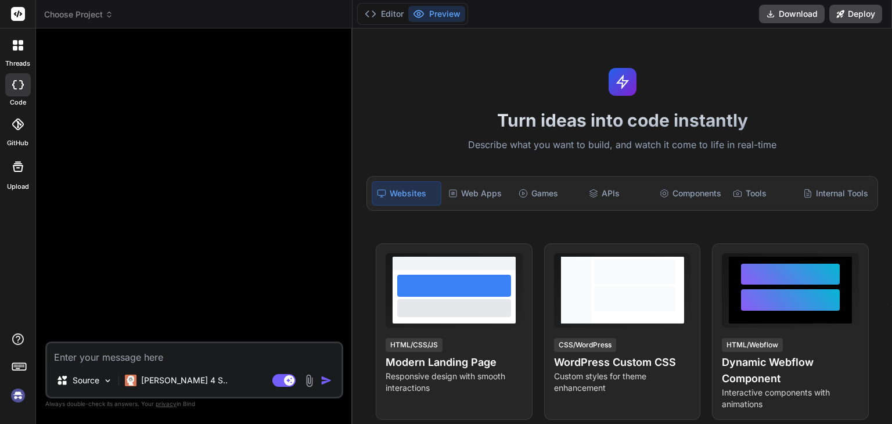
click at [23, 49] on icon at bounding box center [21, 48] width 5 height 5
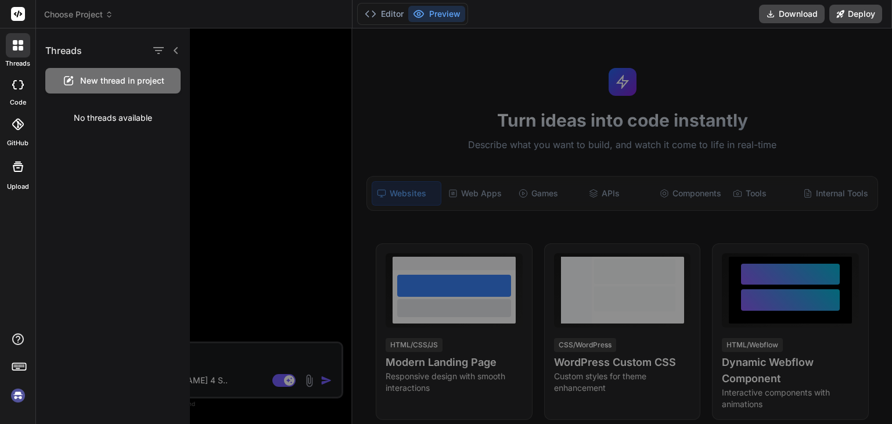
click at [101, 78] on span "New thread in project" at bounding box center [122, 81] width 84 height 12
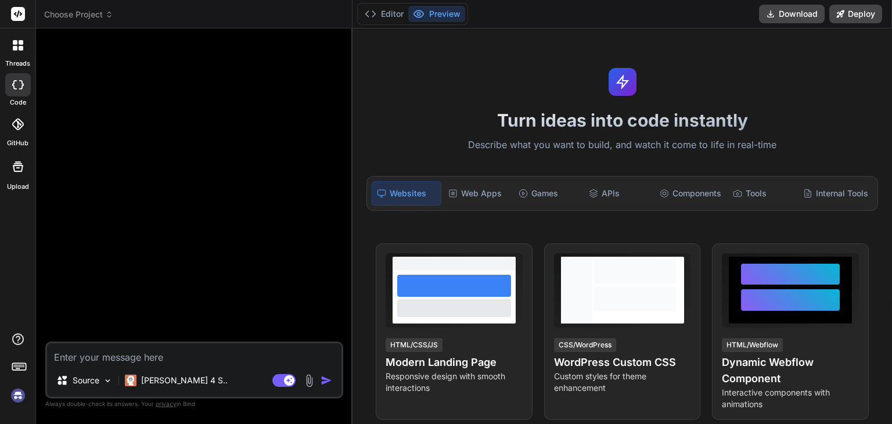
click at [84, 352] on textarea at bounding box center [194, 353] width 295 height 21
click at [15, 396] on img at bounding box center [18, 396] width 20 height 20
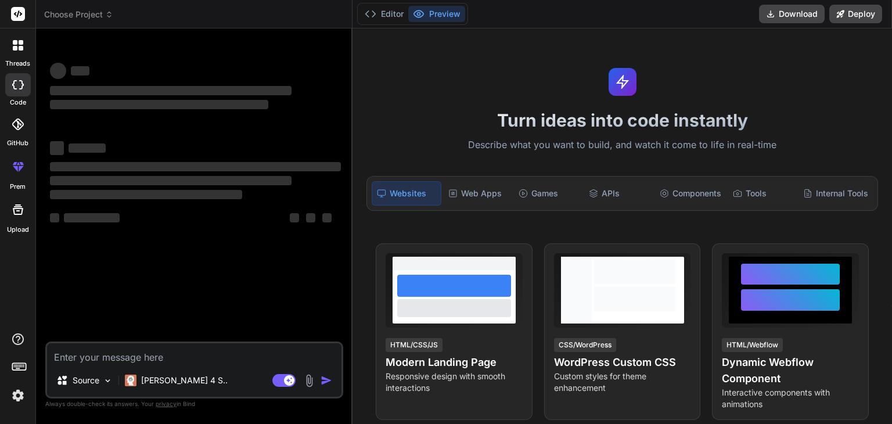
type textarea "x"
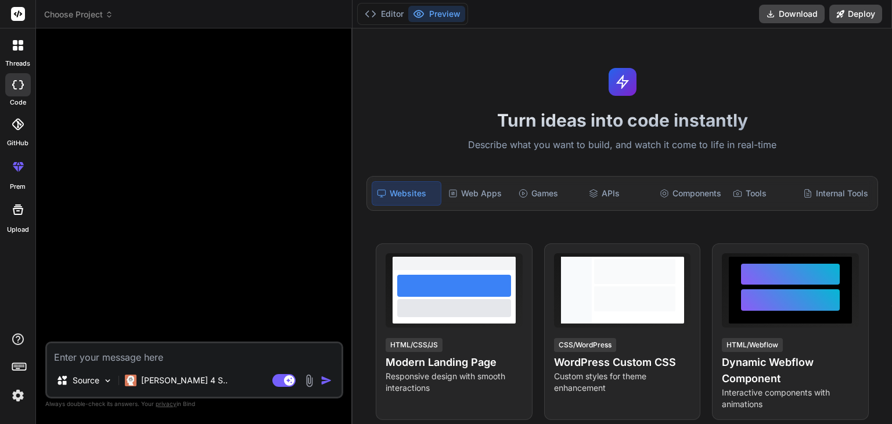
click at [119, 356] on textarea at bounding box center [194, 353] width 295 height 21
click at [88, 358] on textarea at bounding box center [194, 353] width 295 height 21
paste textarea "Hi, I need to create a multi network job posting website, in wordpress the base…"
type textarea "Hi, I need to create a multi network job posting website, in wordpress the base…"
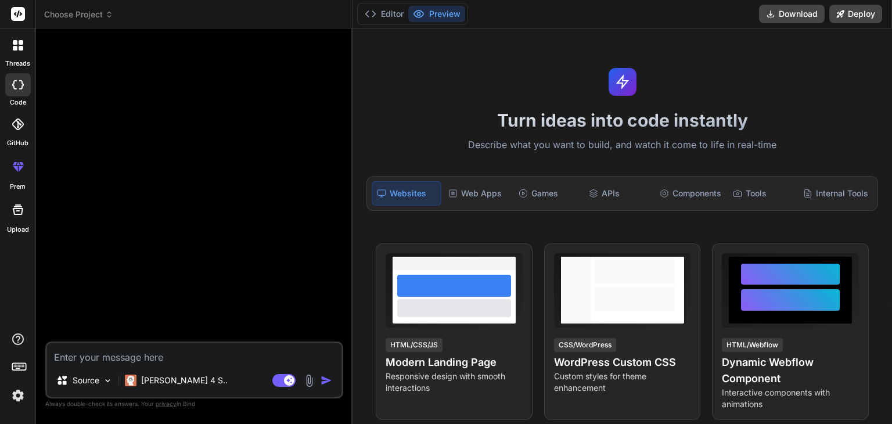
type textarea "x"
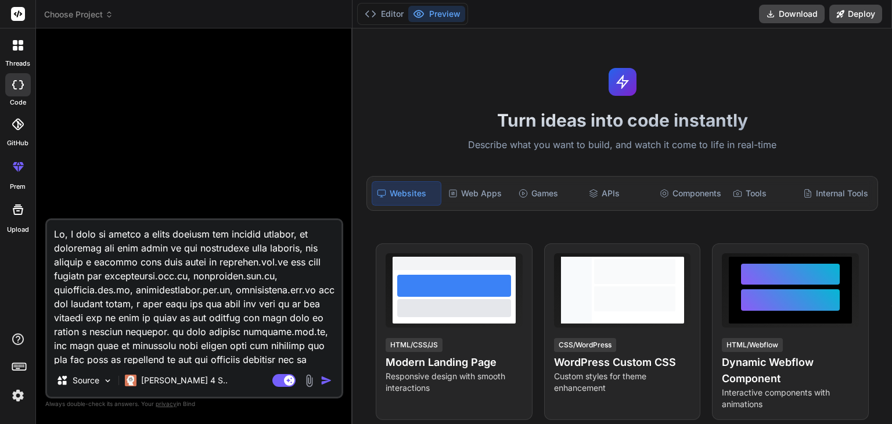
scroll to position [140, 0]
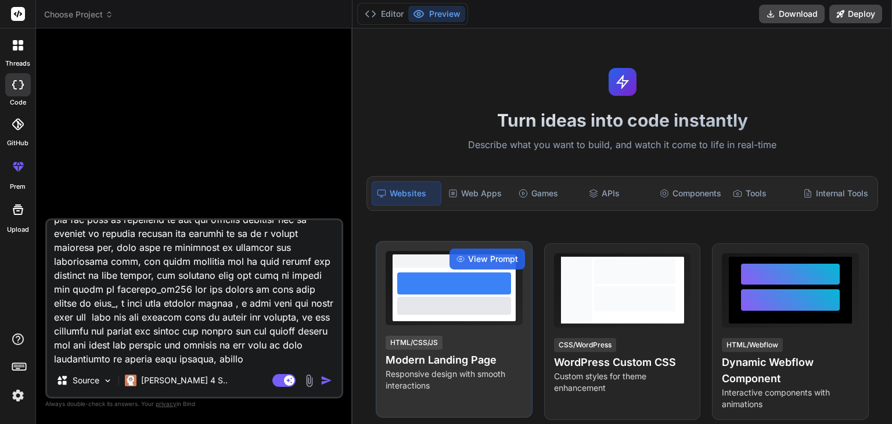
type textarea "Hi, I need to create a multi network job posting website, in wordpress the base…"
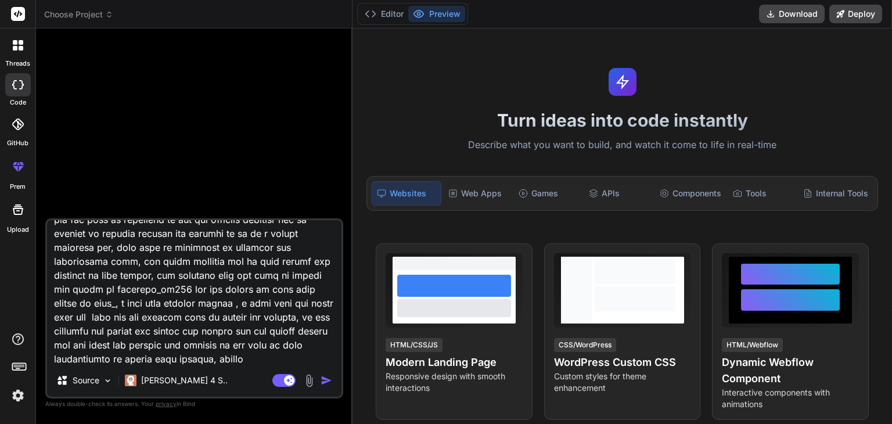
click at [321, 379] on img "button" at bounding box center [327, 381] width 12 height 12
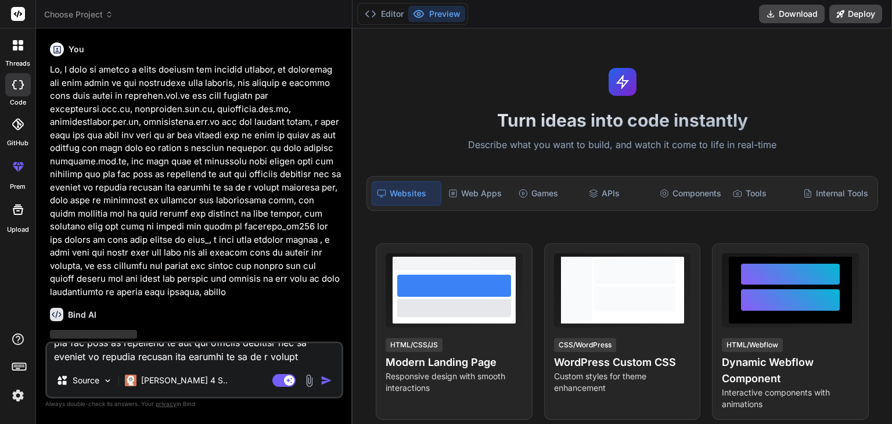
scroll to position [0, 0]
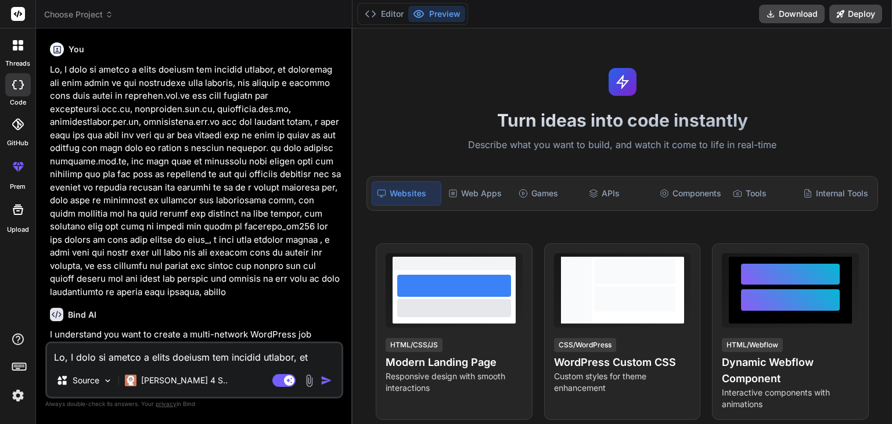
type textarea "x"
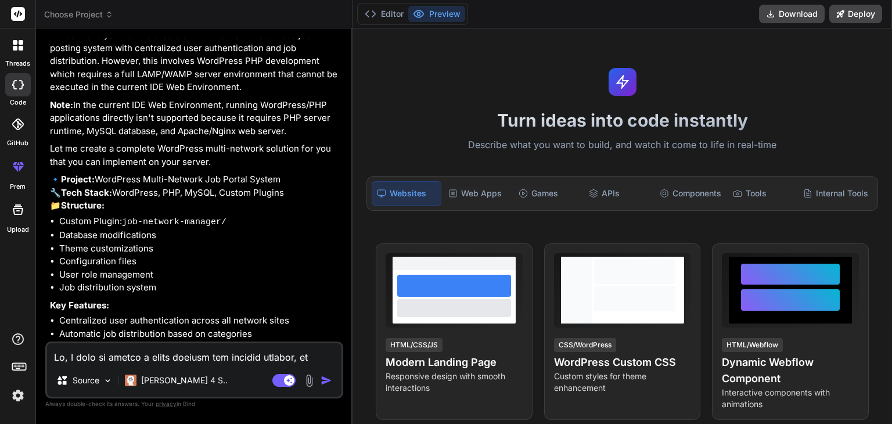
scroll to position [408, 0]
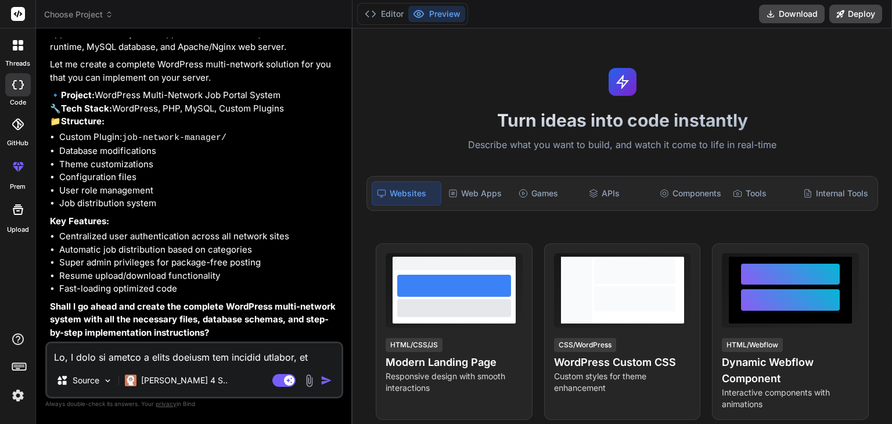
click at [120, 357] on textarea at bounding box center [194, 353] width 295 height 21
type textarea "y"
type textarea "x"
type textarea "ye"
type textarea "x"
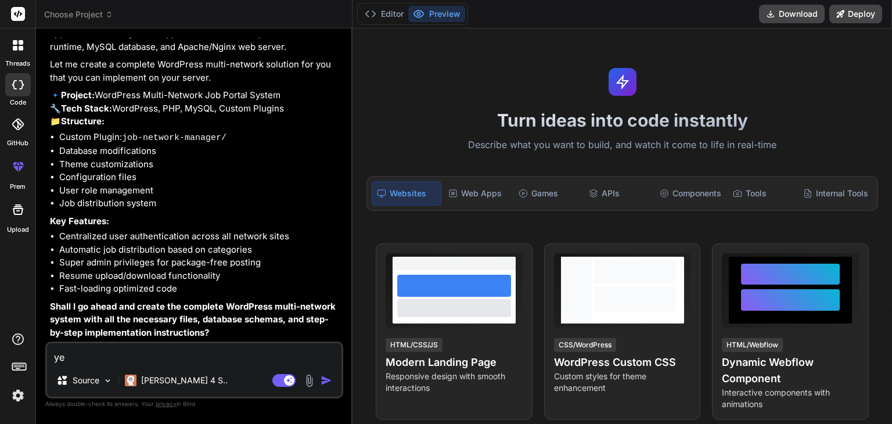
type textarea "yes"
type textarea "x"
type textarea "yes"
type textarea "x"
type textarea "yes p"
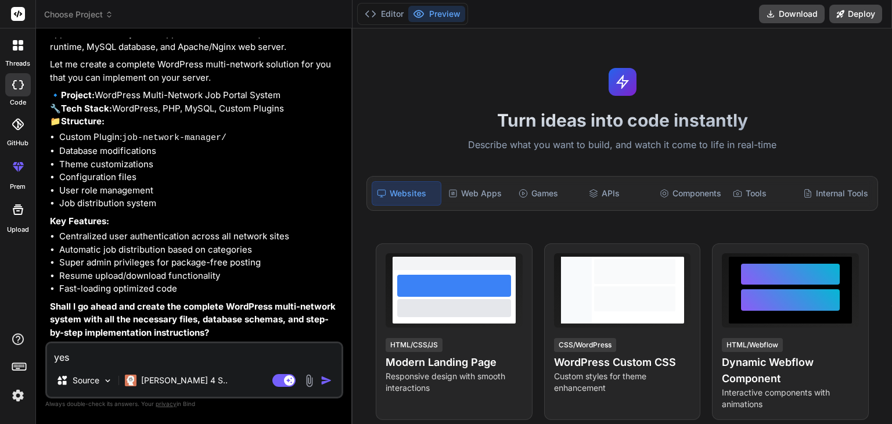
type textarea "x"
type textarea "yes pl"
type textarea "x"
type textarea "yes ple"
type textarea "x"
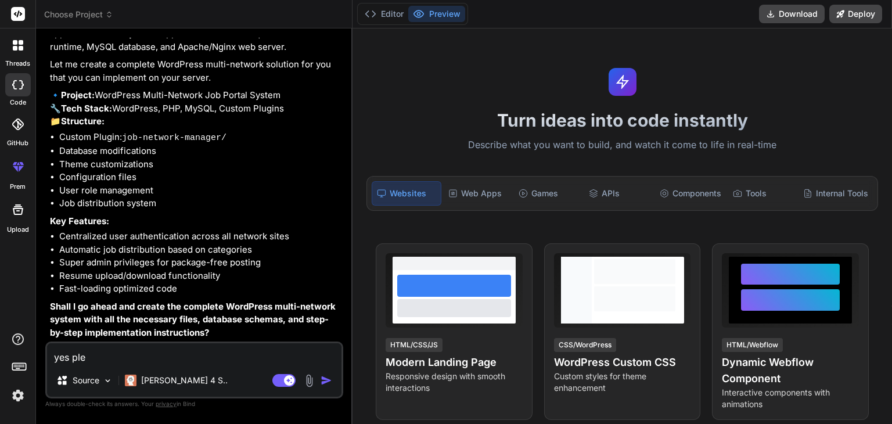
type textarea "yes plea"
type textarea "x"
type textarea "yes pleas"
type textarea "x"
type textarea "yes please"
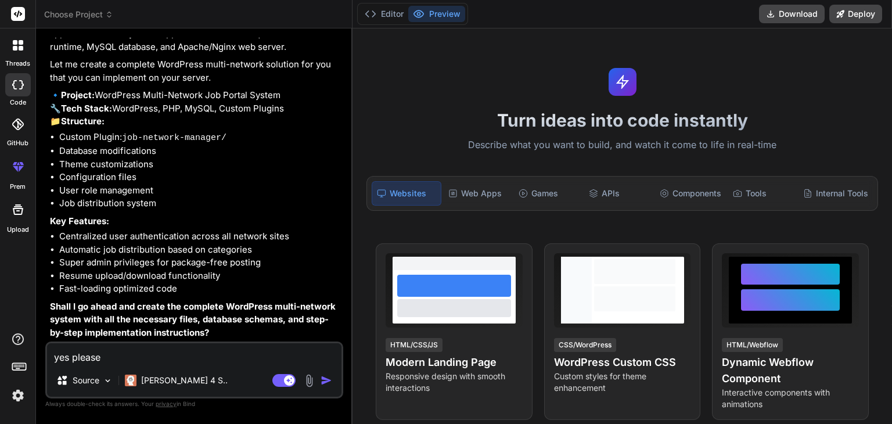
type textarea "x"
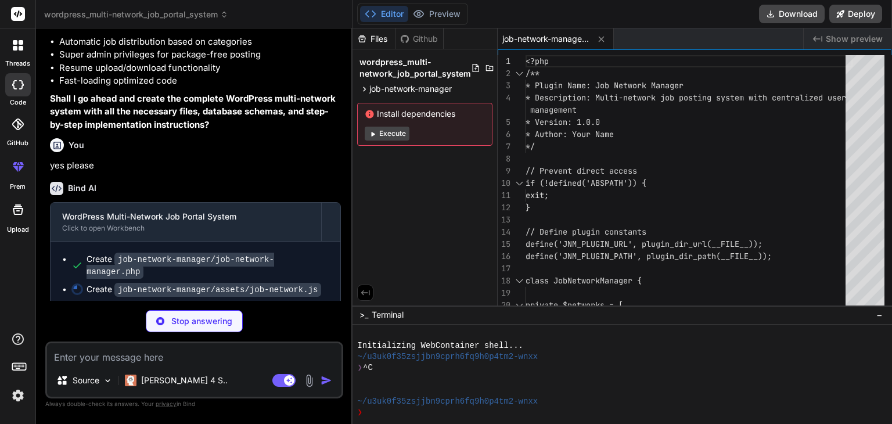
scroll to position [610, 0]
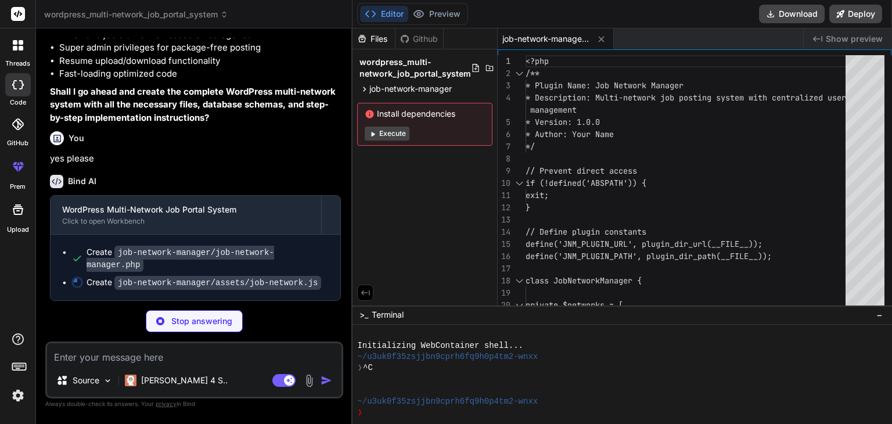
type textarea "x"
type textarea "clearJobCache(); }); });"
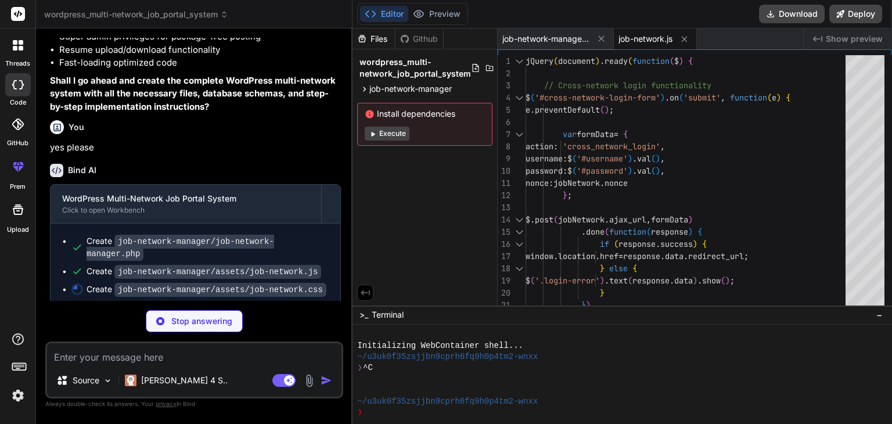
type textarea "x"
type textarea "animation: spin 1s linear infinite; margin: 20px auto; } @keyframes spin { 0% {…"
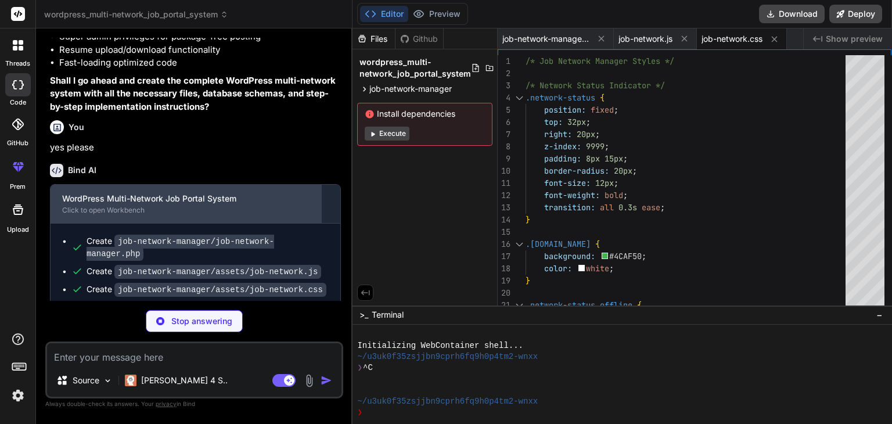
scroll to position [646, 0]
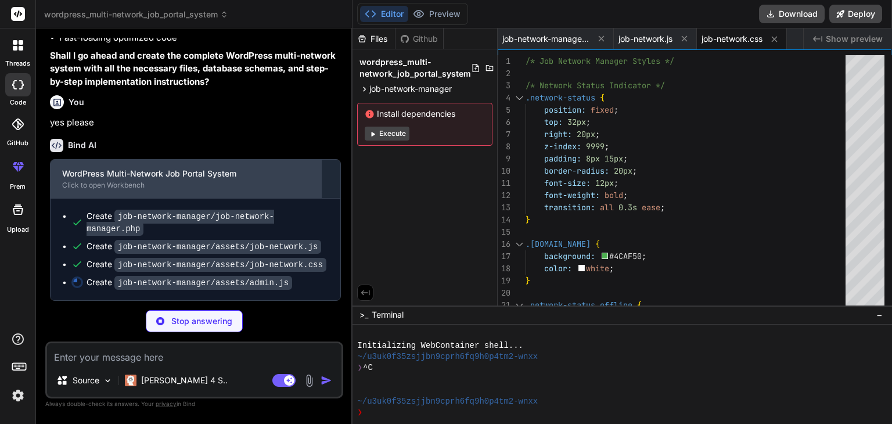
type textarea "x"
type textarea "});"
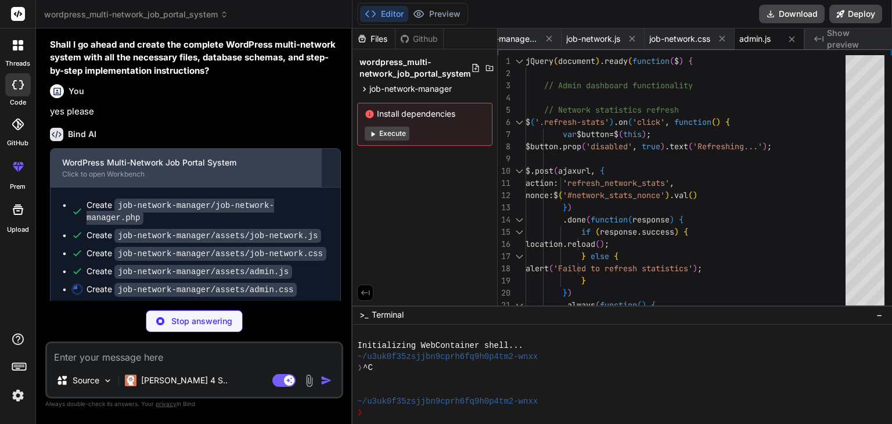
type textarea "x"
type textarea "} }"
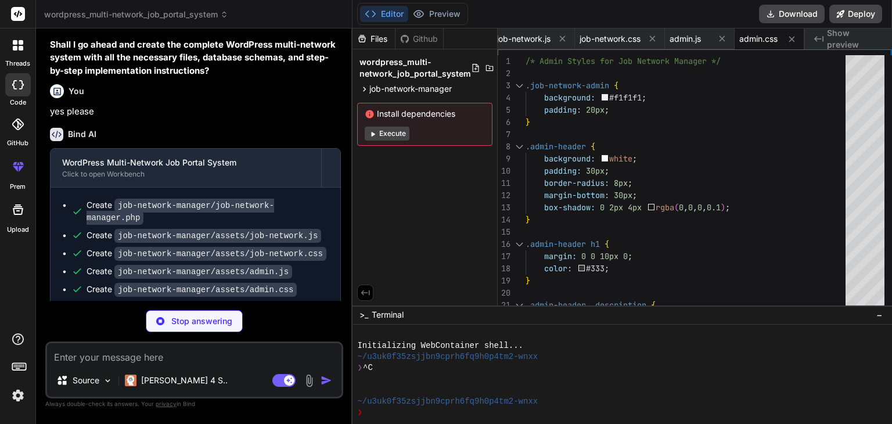
type textarea "x"
type textarea "display: false } } } }); } } }); </script>"
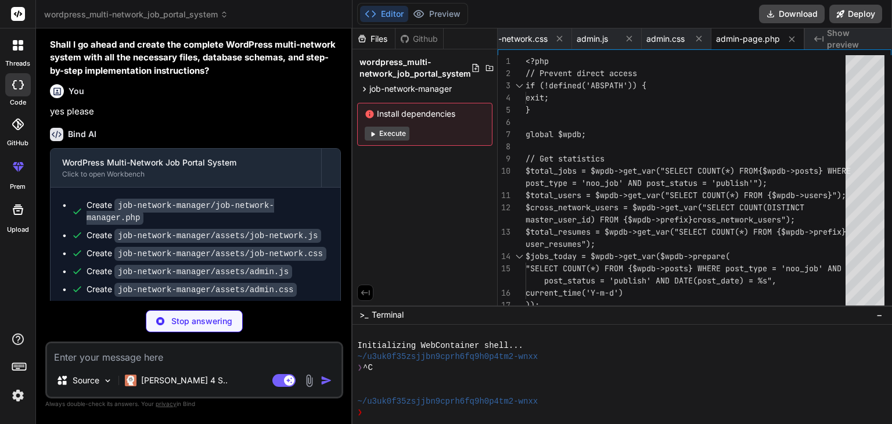
scroll to position [699, 0]
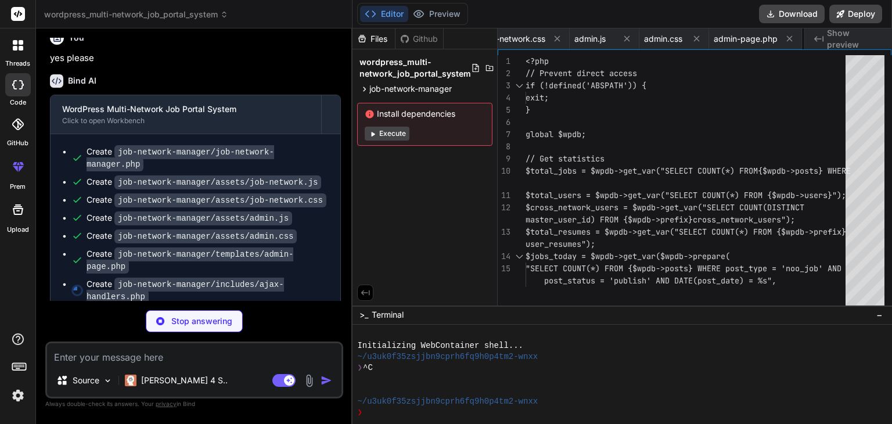
type textarea "x"
type textarea "} } // Initialize AJAX handlers new JobNetworkAjaxHandlers();"
type textarea "x"
type textarea "WHERE master_user_id = %d AND network_domain = %s", $user_id, $domain )); } } /…"
type textarea "x"
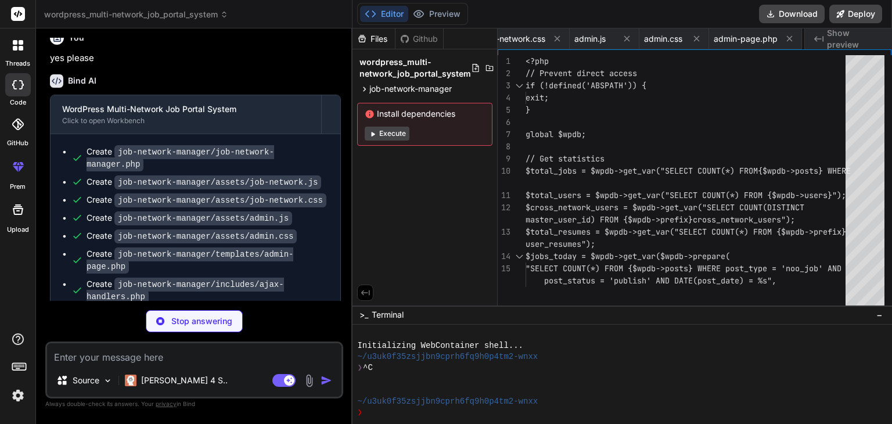
type textarea "return $retry_count; } } // Initialize job distributor new JobNetworkDistributo…"
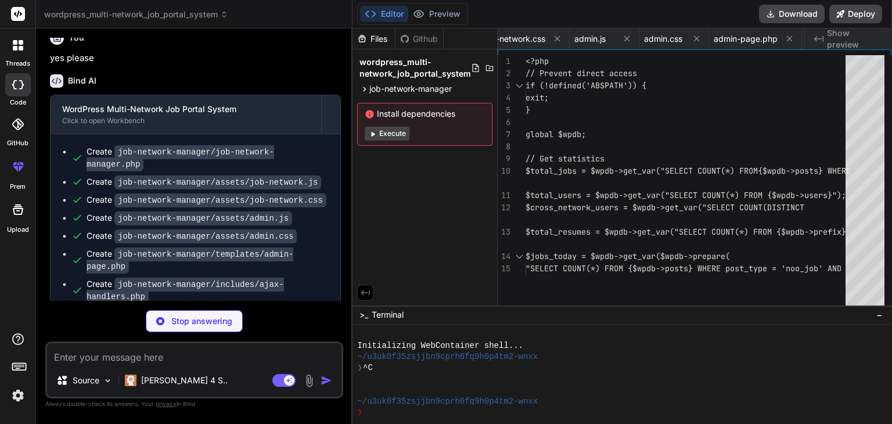
type textarea "x"
type textarea "} // Initialize API new JobNetworkAPI();"
type textarea "x"
type textarea "(str_replace(['.com.au', 'jobin'], ['', 'Job In '], $domain)); } } // Initializ…"
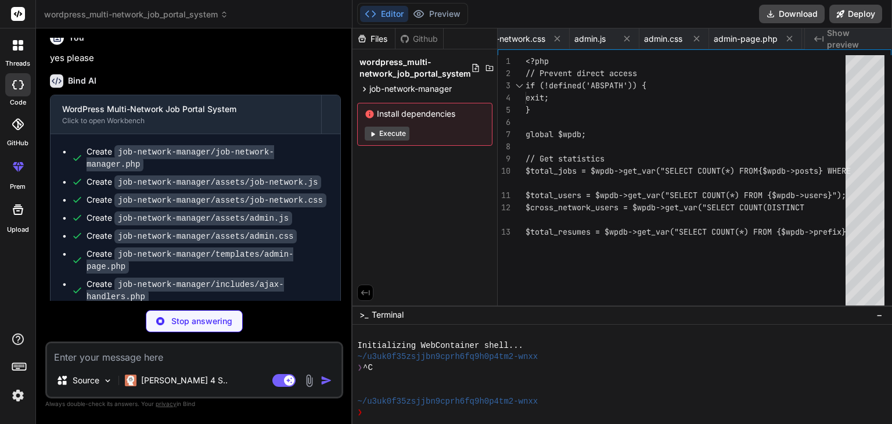
type textarea "x"
type textarea "This completes the setup for your multi-network job portal system. The system w…"
type textarea "x"
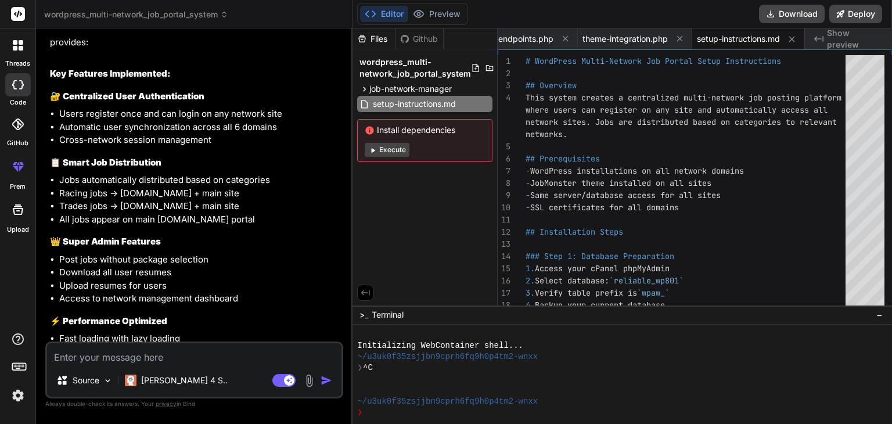
scroll to position [1136, 0]
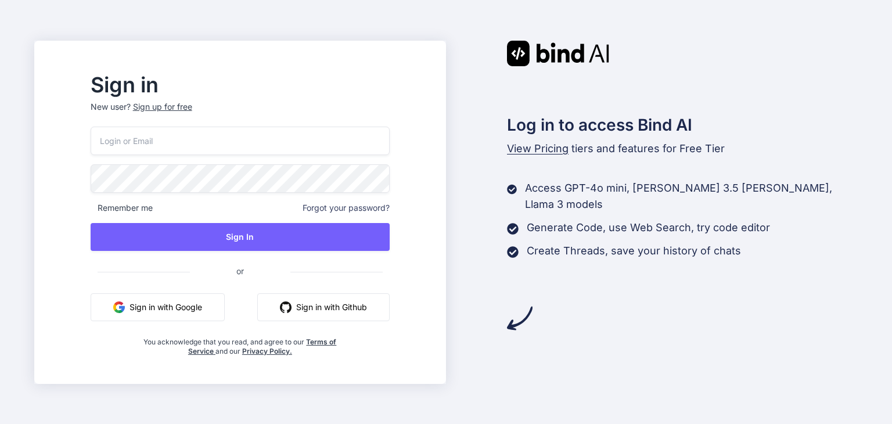
click at [202, 305] on button "Sign in with Google" at bounding box center [158, 307] width 134 height 28
